Goal: Information Seeking & Learning: Learn about a topic

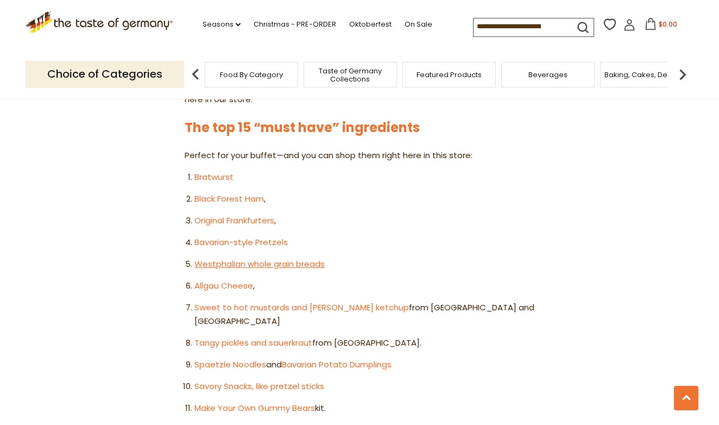
scroll to position [597, 0]
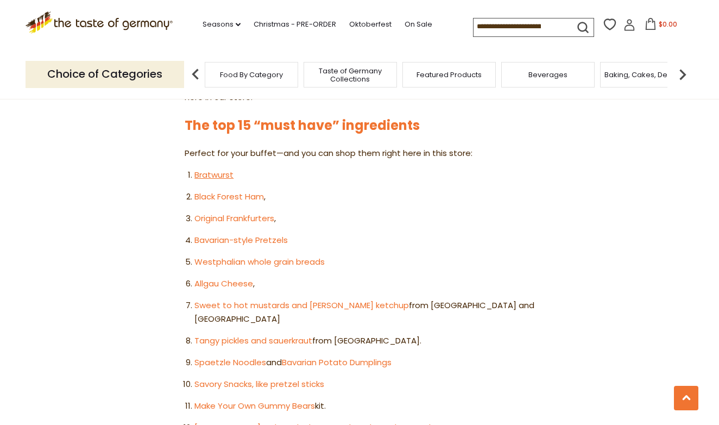
click at [212, 169] on link "Bratwurst" at bounding box center [213, 174] width 39 height 11
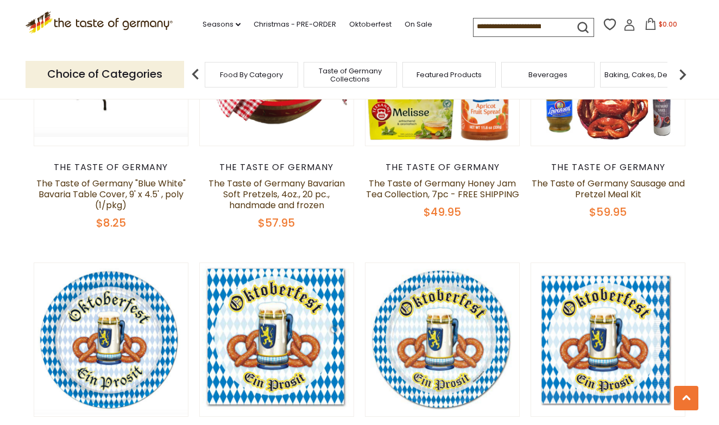
scroll to position [250, 0]
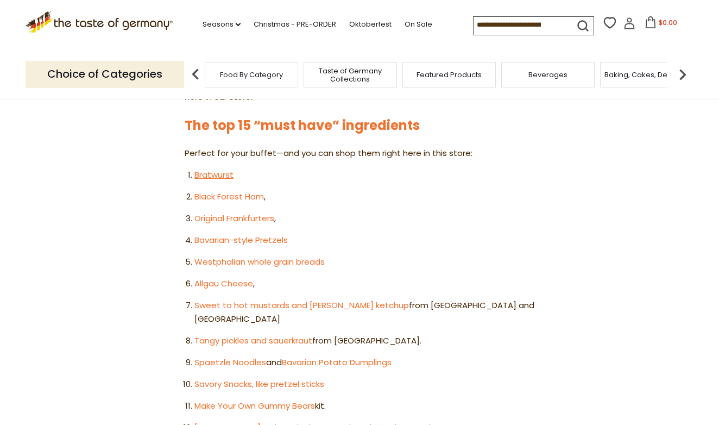
click at [207, 169] on link "Bratwurst" at bounding box center [213, 174] width 39 height 11
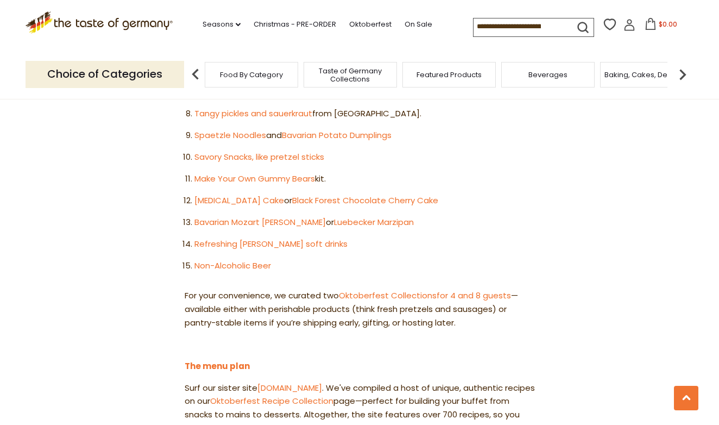
scroll to position [828, 0]
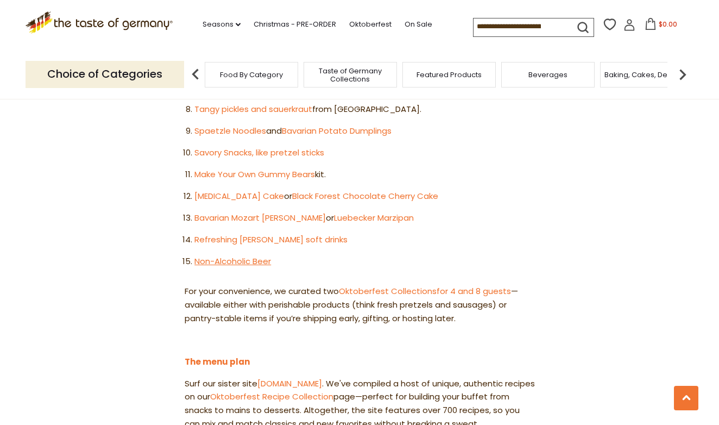
click at [252, 255] on link "Non-Alcoholic Beer" at bounding box center [232, 260] width 77 height 11
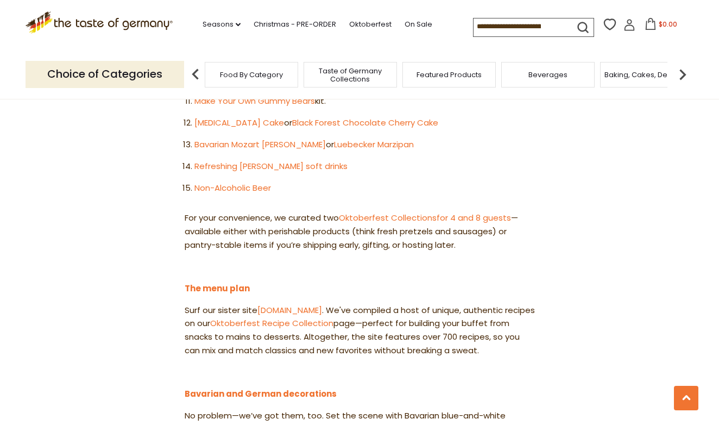
scroll to position [909, 0]
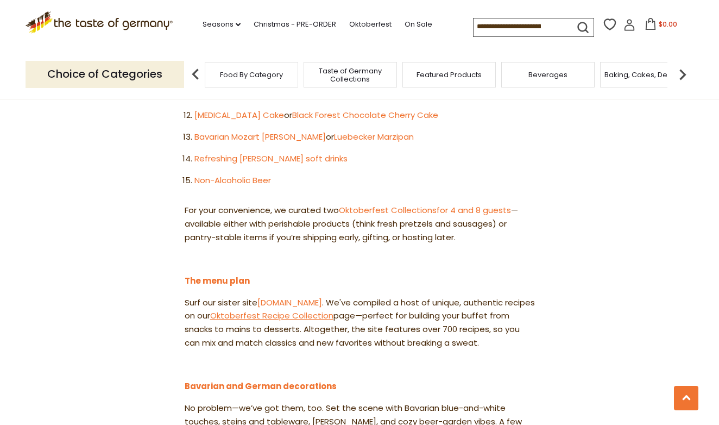
click at [312, 310] on link "Oktoberfest Recipe Collection" at bounding box center [271, 315] width 123 height 11
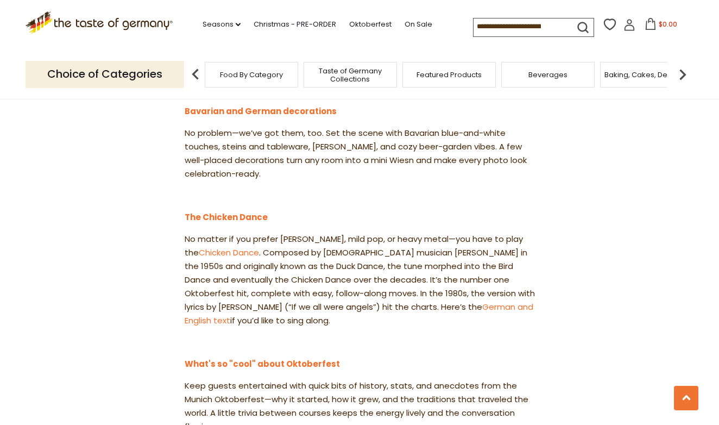
scroll to position [1188, 0]
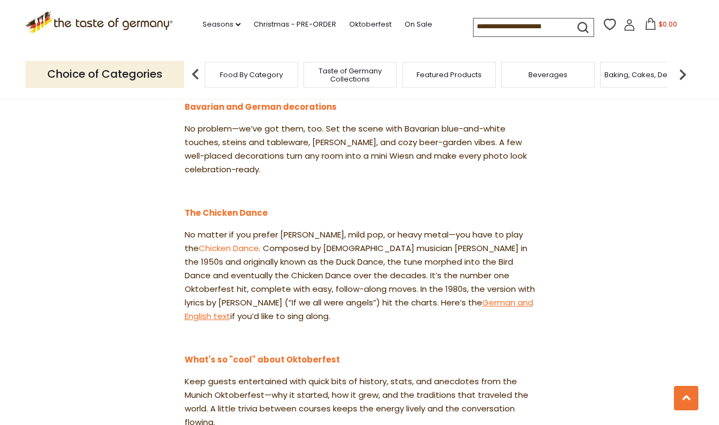
click at [432, 296] on link "German and English text" at bounding box center [359, 308] width 349 height 25
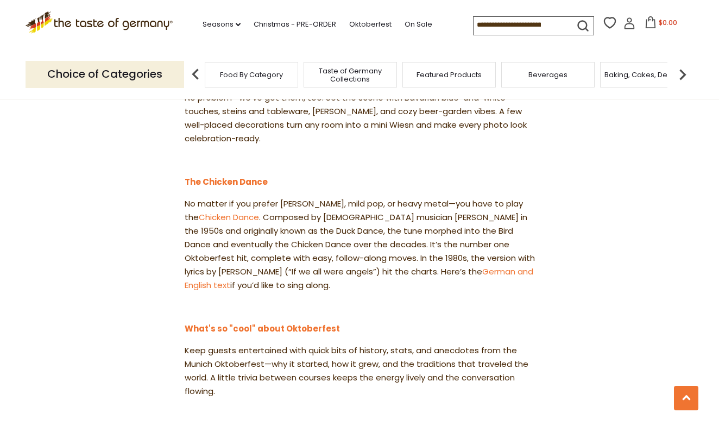
scroll to position [1222, 0]
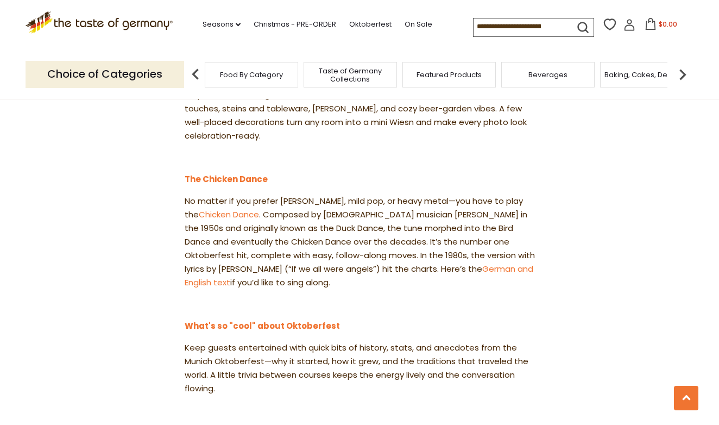
drag, startPoint x: 306, startPoint y: 214, endPoint x: 175, endPoint y: 117, distance: 163.0
copy div "The Chicken Dance No matter if you prefer [PERSON_NAME], mild pop, or heavy met…"
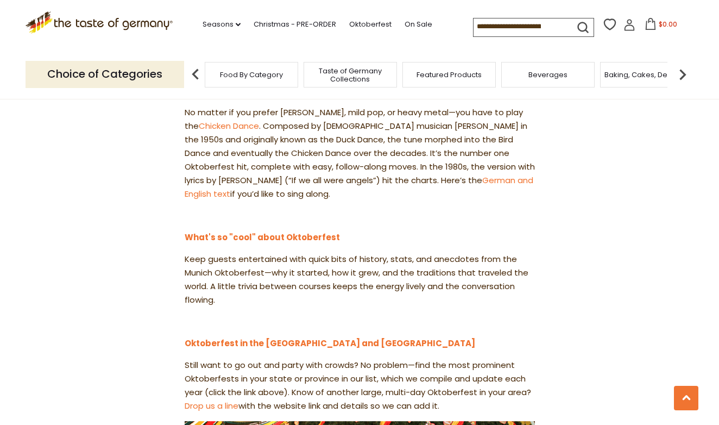
scroll to position [1309, 0]
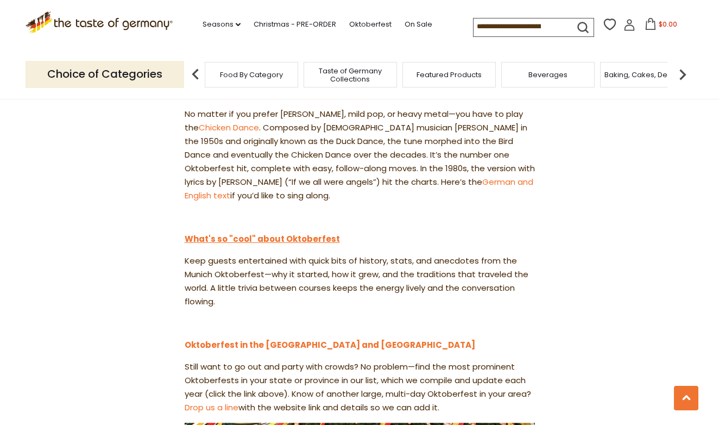
click at [317, 233] on strong "What's so "cool" about Oktoberfest" at bounding box center [262, 238] width 155 height 11
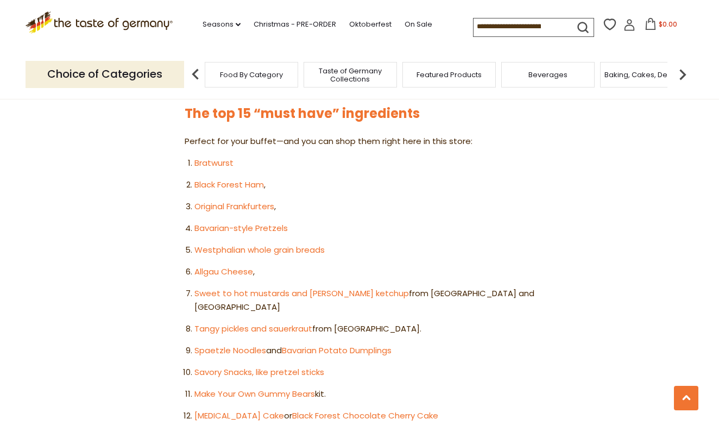
scroll to position [554, 0]
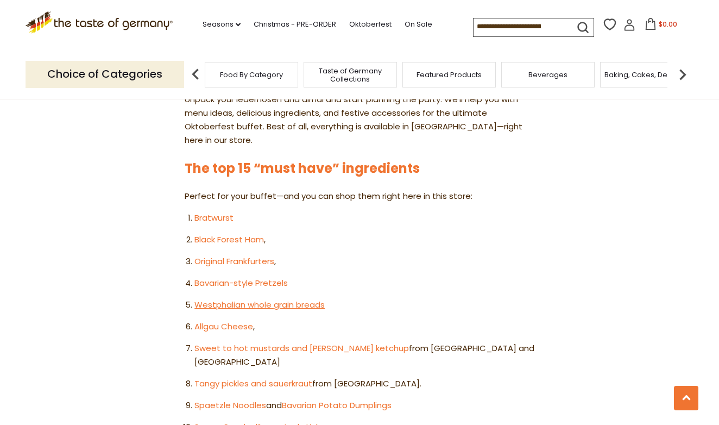
click at [285, 299] on link "Westphalian whole grain breads" at bounding box center [259, 304] width 130 height 11
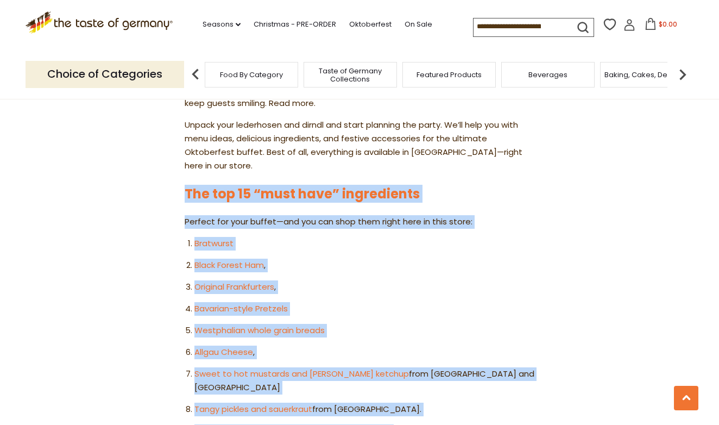
scroll to position [528, 0]
drag, startPoint x: 458, startPoint y: 198, endPoint x: 172, endPoint y: 160, distance: 288.2
copy div "The top 15 “must have” ingredients Perfect for your buffet—and you can shop the…"
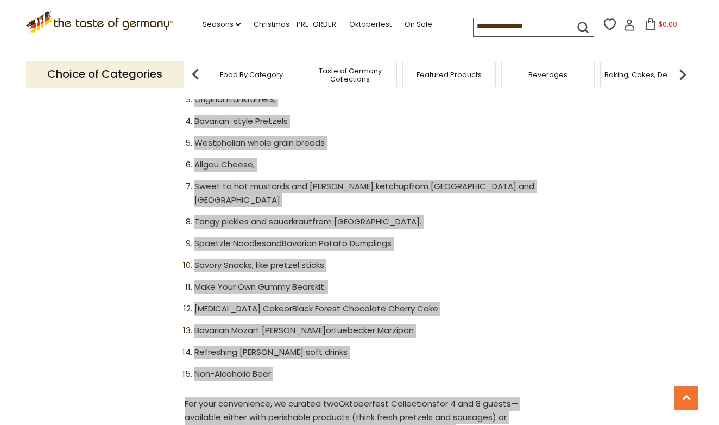
scroll to position [713, 0]
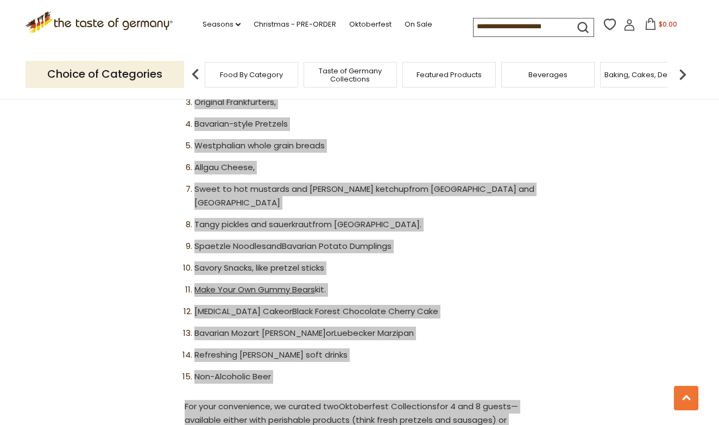
drag, startPoint x: 471, startPoint y: 422, endPoint x: 250, endPoint y: 236, distance: 288.7
click at [250, 283] on link "Make Your Own Gummy Bears" at bounding box center [254, 288] width 121 height 11
